Goal: Information Seeking & Learning: Learn about a topic

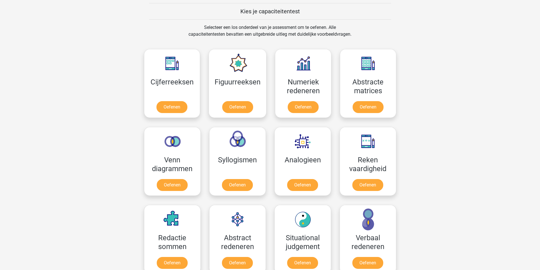
scroll to position [227, 0]
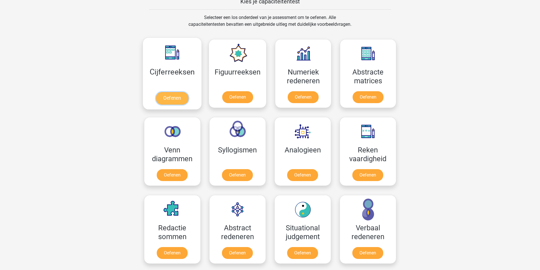
click at [172, 99] on link "Oefenen" at bounding box center [172, 98] width 32 height 12
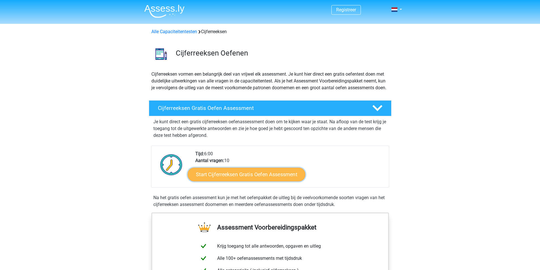
click at [244, 181] on link "Start Cijferreeksen Gratis Oefen Assessment" at bounding box center [247, 175] width 118 height 14
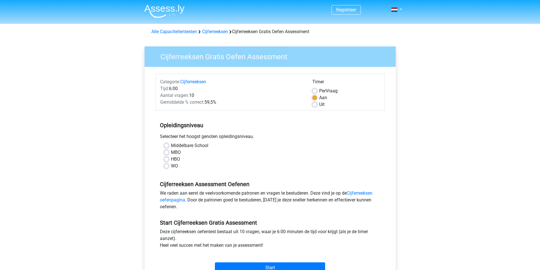
click at [171, 159] on label "HBO" at bounding box center [175, 159] width 9 height 7
click at [165, 159] on input "HBO" at bounding box center [166, 159] width 5 height 6
radio input "true"
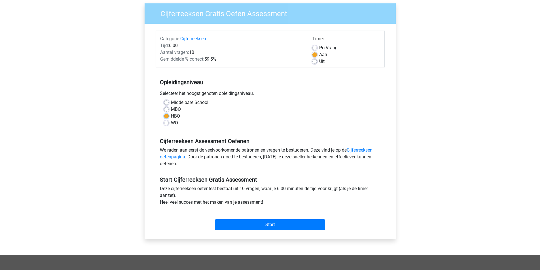
scroll to position [57, 0]
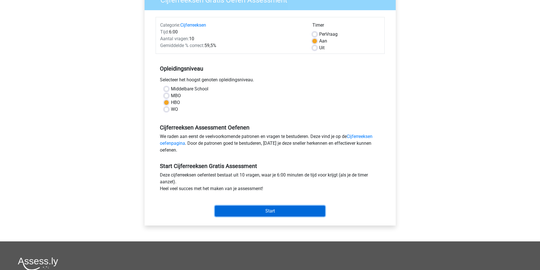
click at [268, 210] on input "Start" at bounding box center [270, 211] width 110 height 11
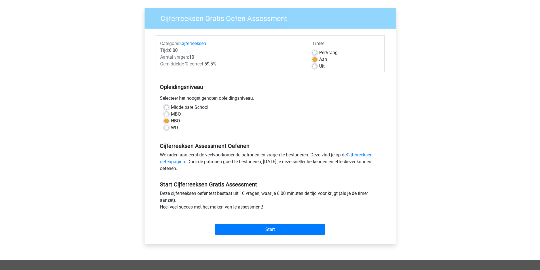
scroll to position [0, 0]
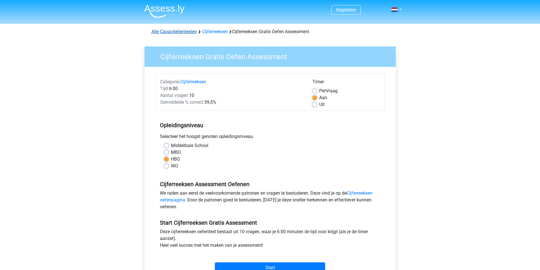
click at [171, 33] on link "Alle Capaciteitentesten" at bounding box center [174, 31] width 46 height 5
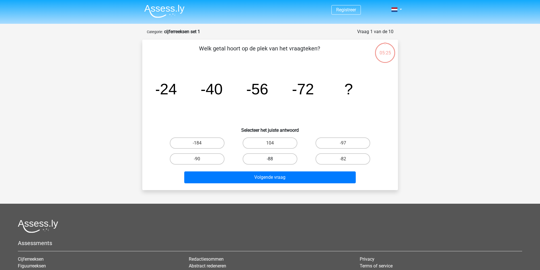
click at [276, 157] on label "-88" at bounding box center [270, 158] width 55 height 11
click at [274, 159] on input "-88" at bounding box center [272, 161] width 4 height 4
radio input "true"
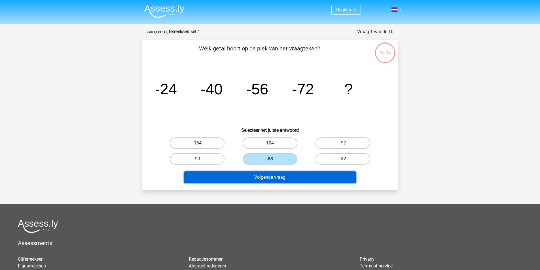
click at [276, 178] on button "Volgende vraag" at bounding box center [270, 178] width 172 height 12
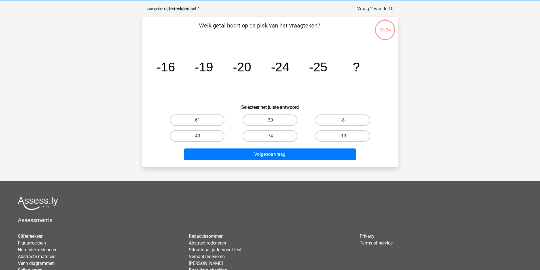
scroll to position [28, 0]
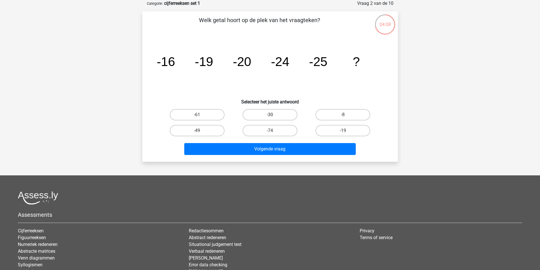
click at [275, 113] on label "-30" at bounding box center [270, 114] width 55 height 11
click at [274, 115] on input "-30" at bounding box center [272, 117] width 4 height 4
radio input "true"
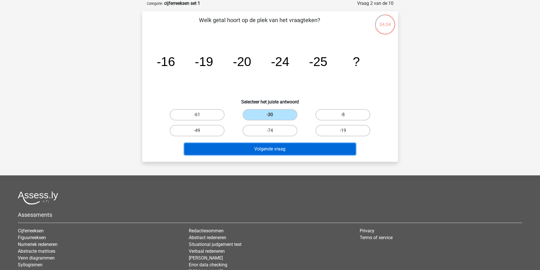
click at [282, 149] on button "Volgende vraag" at bounding box center [270, 149] width 172 height 12
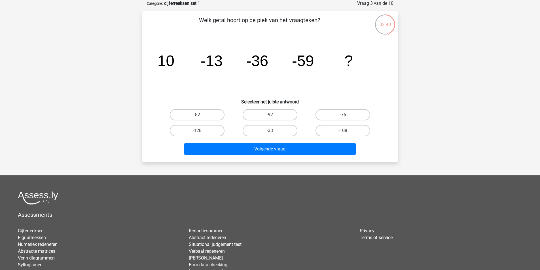
click at [206, 113] on label "-82" at bounding box center [197, 114] width 55 height 11
click at [201, 115] on input "-82" at bounding box center [199, 117] width 4 height 4
radio input "true"
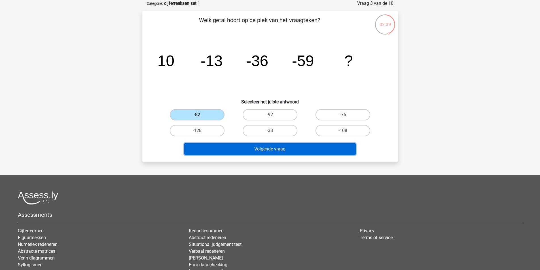
click at [277, 150] on button "Volgende vraag" at bounding box center [270, 149] width 172 height 12
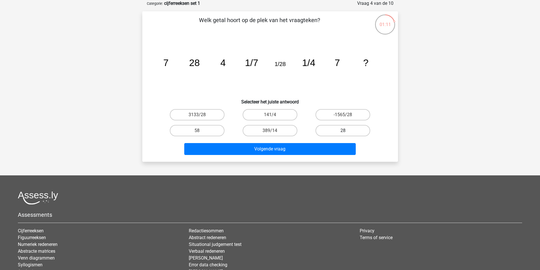
click at [353, 132] on label "28" at bounding box center [343, 130] width 55 height 11
click at [347, 132] on input "28" at bounding box center [345, 133] width 4 height 4
radio input "true"
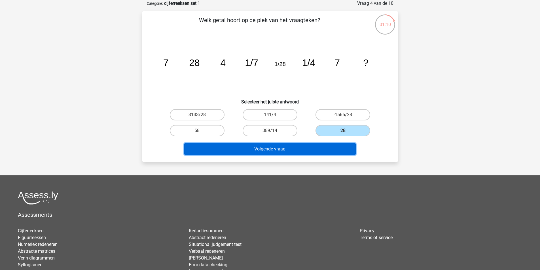
click at [319, 151] on button "Volgende vraag" at bounding box center [270, 149] width 172 height 12
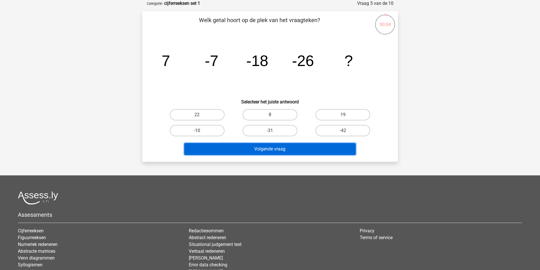
click at [280, 149] on button "Volgende vraag" at bounding box center [270, 149] width 172 height 12
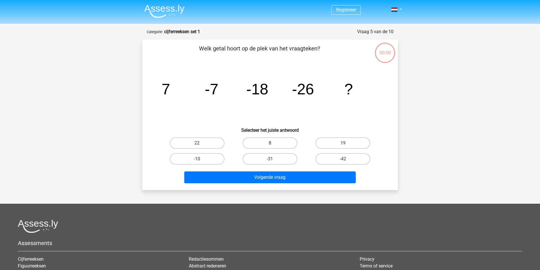
scroll to position [28, 0]
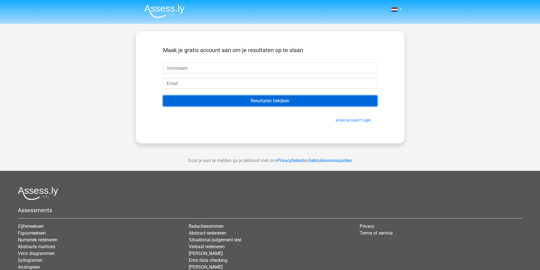
click at [268, 101] on input "Resultaten bekijken" at bounding box center [270, 101] width 214 height 11
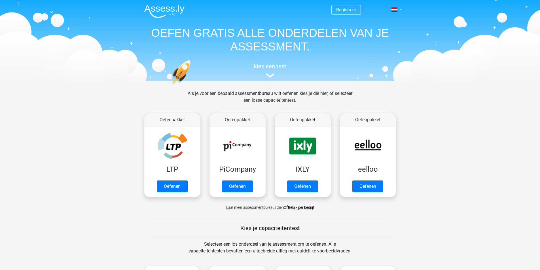
scroll to position [241, 0]
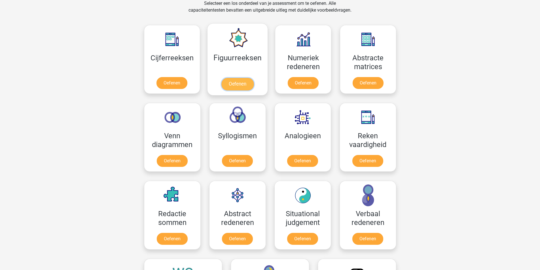
click at [239, 83] on link "Oefenen" at bounding box center [238, 84] width 32 height 12
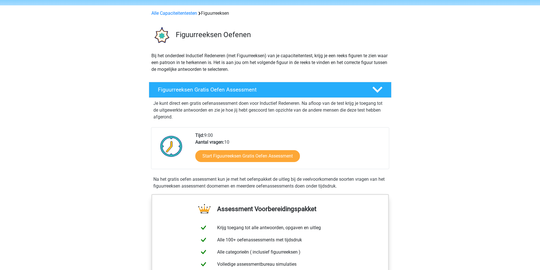
scroll to position [28, 0]
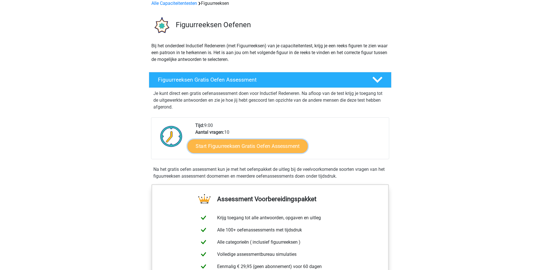
click at [256, 146] on link "Start Figuurreeksen Gratis Oefen Assessment" at bounding box center [247, 146] width 120 height 14
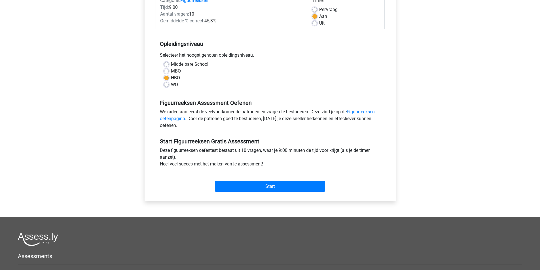
scroll to position [85, 0]
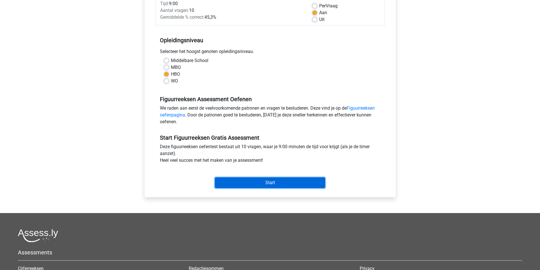
click at [273, 184] on input "Start" at bounding box center [270, 183] width 110 height 11
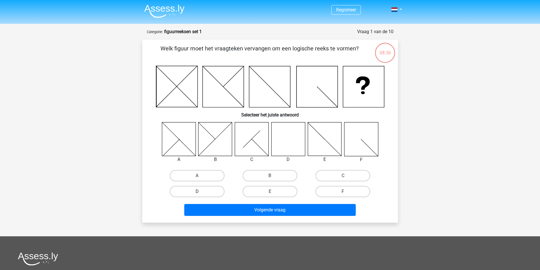
click at [204, 194] on label "D" at bounding box center [197, 191] width 55 height 11
click at [201, 194] on input "D" at bounding box center [199, 194] width 4 height 4
radio input "true"
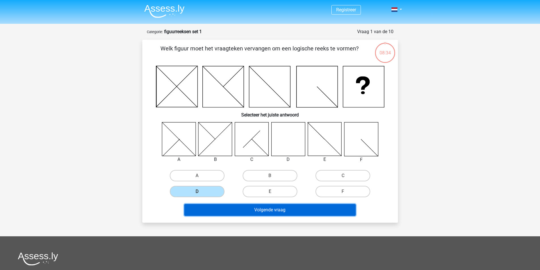
click at [276, 210] on button "Volgende vraag" at bounding box center [270, 210] width 172 height 12
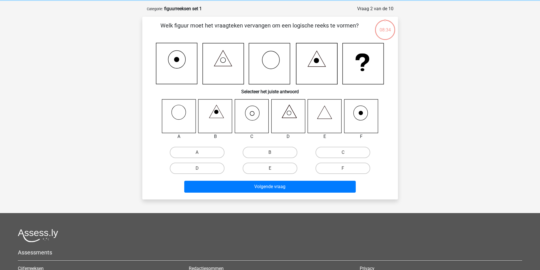
scroll to position [28, 0]
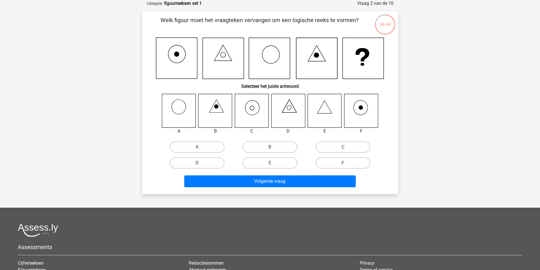
click at [342, 162] on label "F" at bounding box center [343, 162] width 55 height 11
click at [343, 163] on input "F" at bounding box center [345, 165] width 4 height 4
radio input "true"
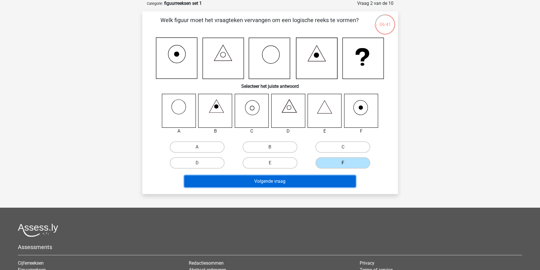
click at [295, 184] on button "Volgende vraag" at bounding box center [270, 182] width 172 height 12
